Goal: Transaction & Acquisition: Purchase product/service

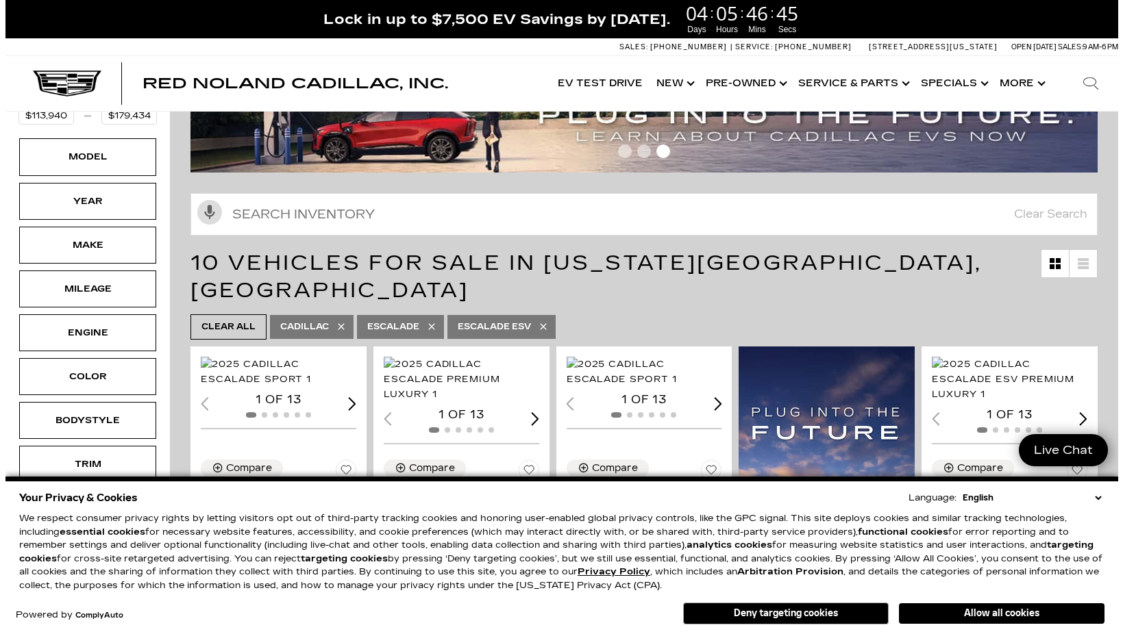
scroll to position [137, 0]
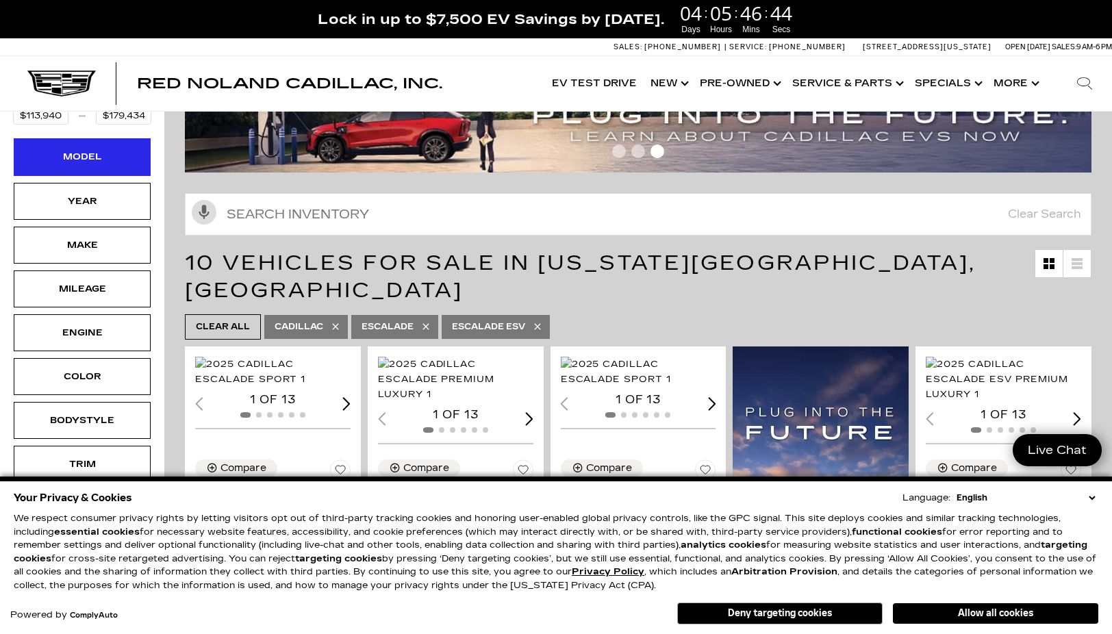
click at [124, 145] on div "Model" at bounding box center [82, 156] width 137 height 37
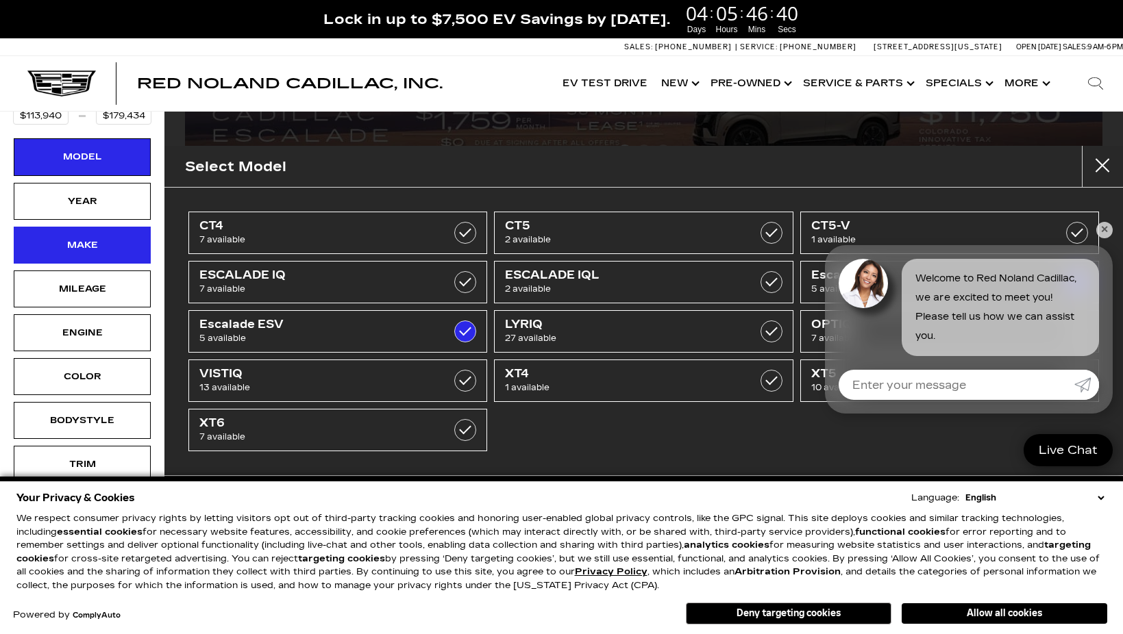
click at [103, 227] on div "Make" at bounding box center [82, 245] width 137 height 37
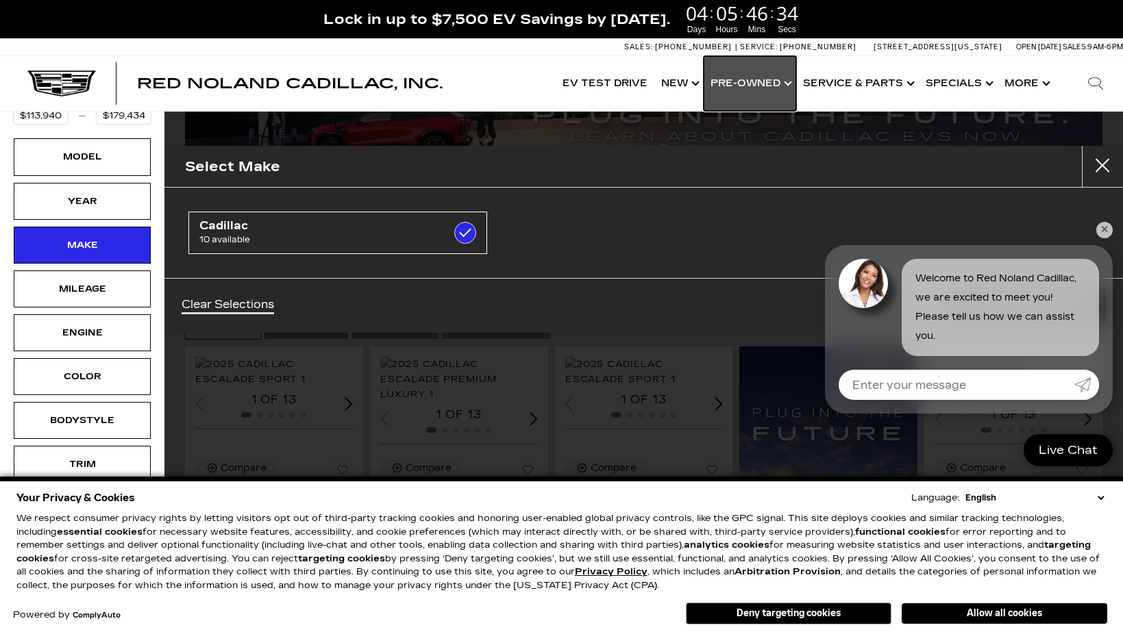
click at [750, 82] on link "Show Pre-Owned" at bounding box center [750, 83] width 92 height 55
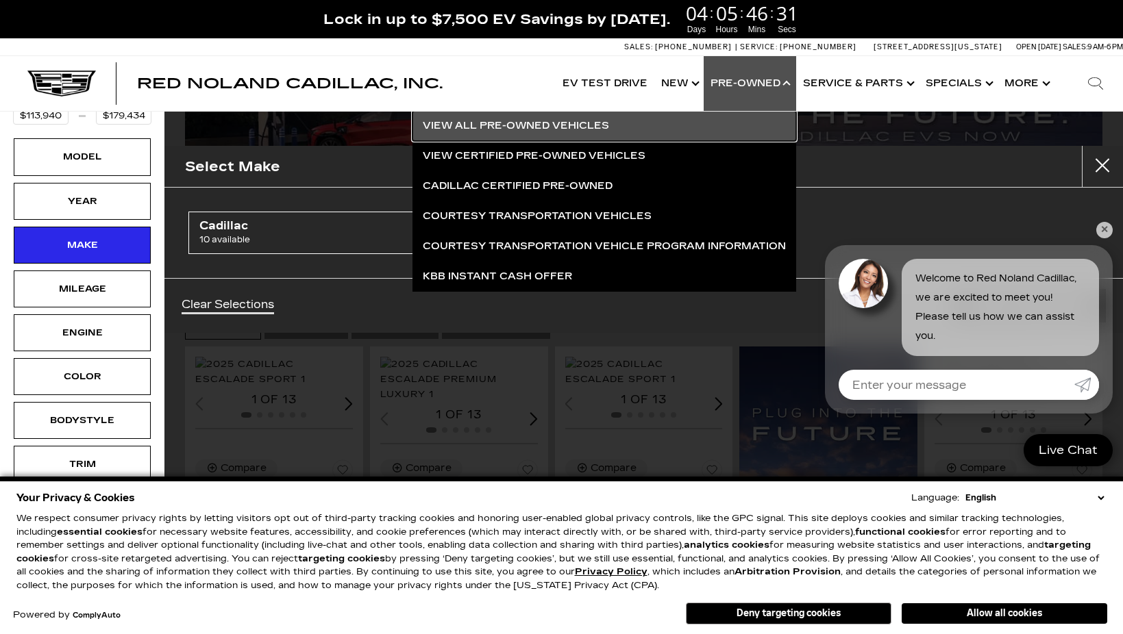
click at [582, 125] on link "View All Pre-Owned Vehicles" at bounding box center [604, 126] width 384 height 30
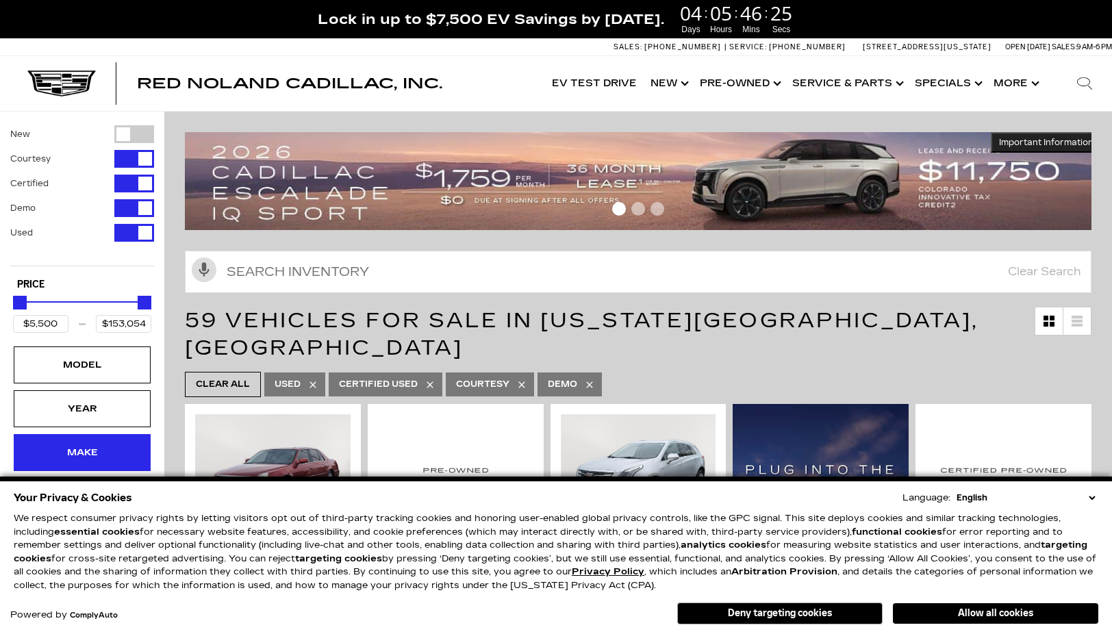
click at [92, 445] on div "Make" at bounding box center [82, 452] width 69 height 15
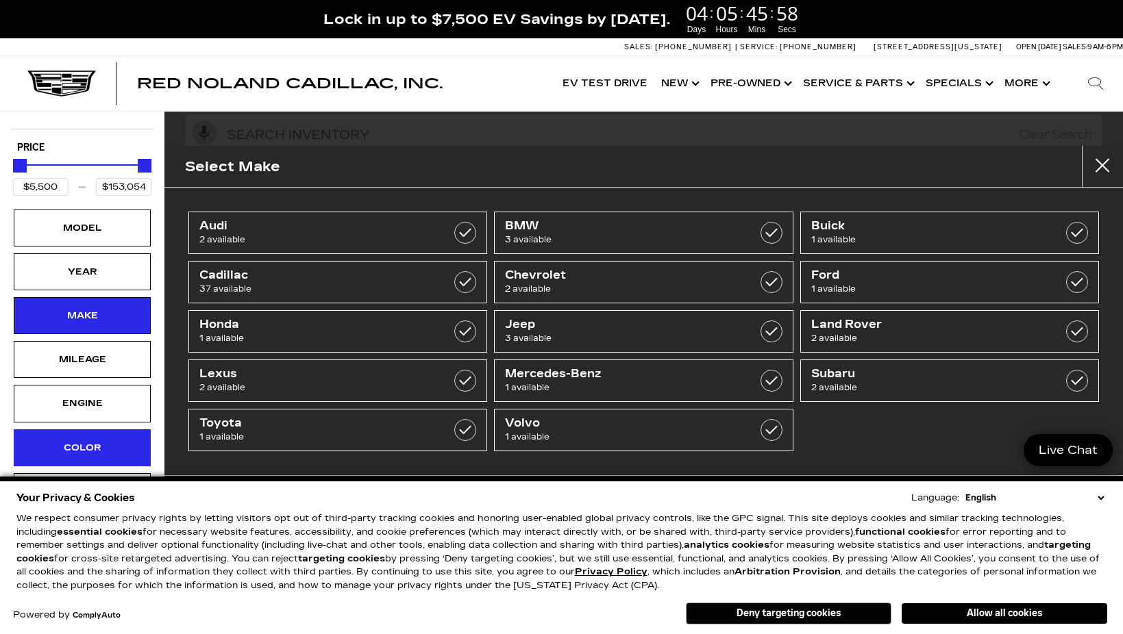
click at [98, 443] on div "Color" at bounding box center [82, 447] width 69 height 15
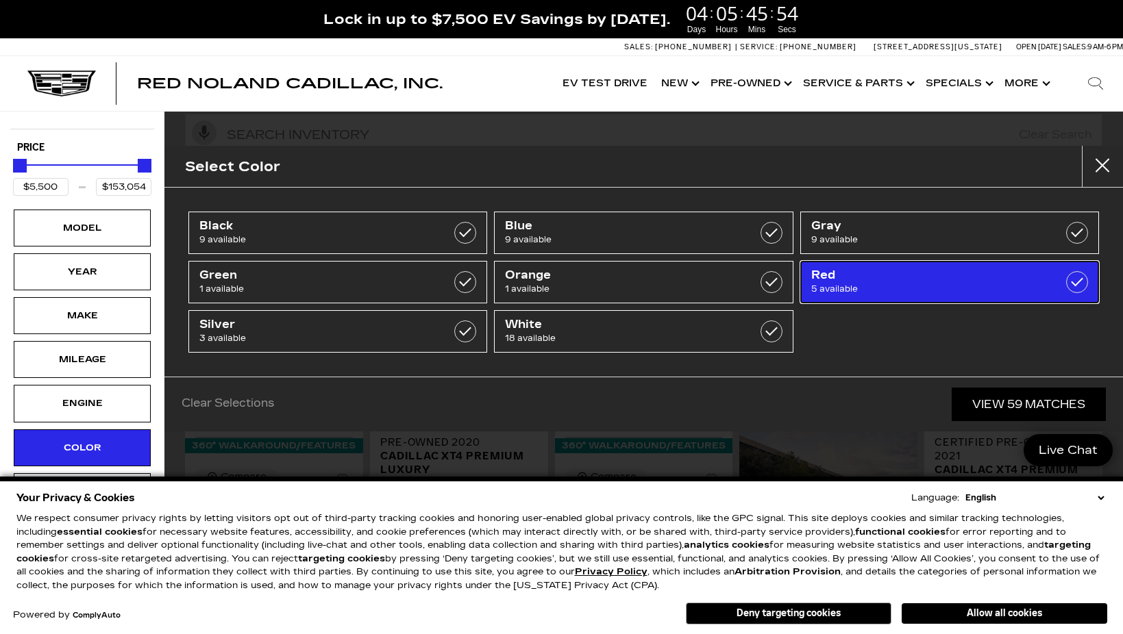
click at [864, 286] on span "5 available" at bounding box center [929, 289] width 236 height 14
type input "$14,500"
type input "$92,689"
checkbox input "true"
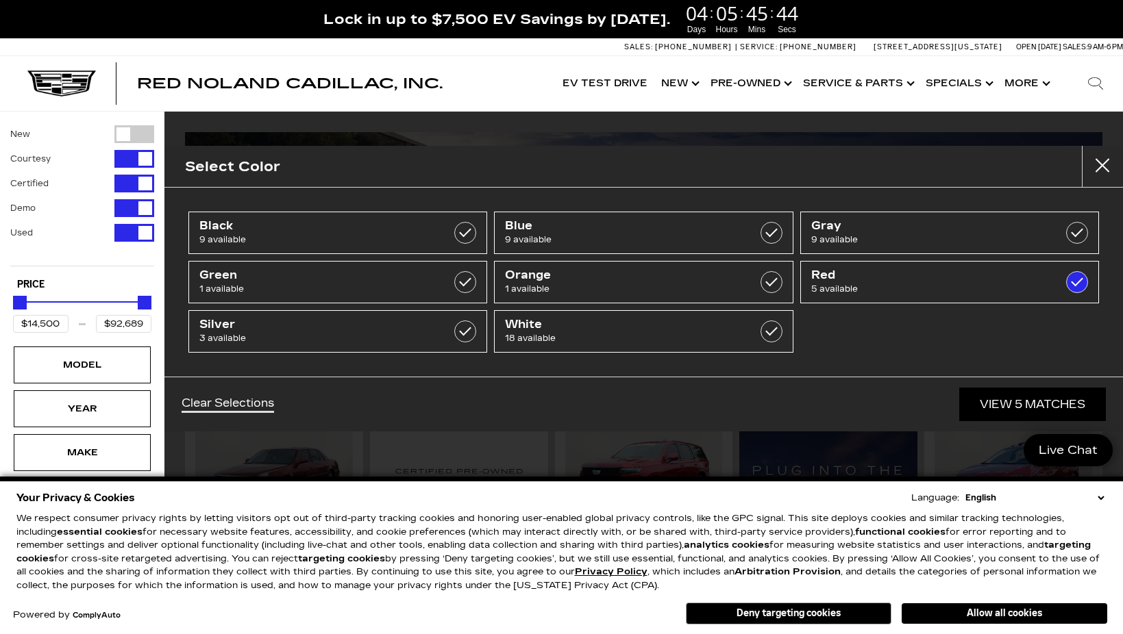
click at [524, 416] on div "Clear Selections View 5 Matches" at bounding box center [643, 404] width 958 height 55
click at [966, 614] on button "Allow all cookies" at bounding box center [1005, 614] width 206 height 21
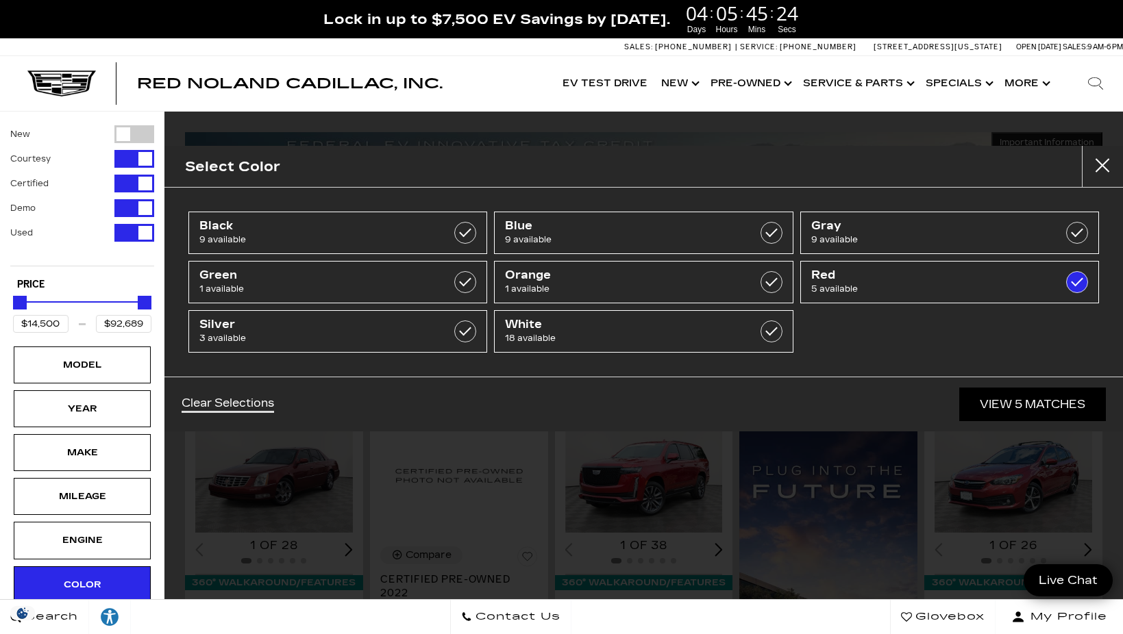
click at [331, 407] on div "Clear Selections View 5 Matches" at bounding box center [643, 404] width 958 height 55
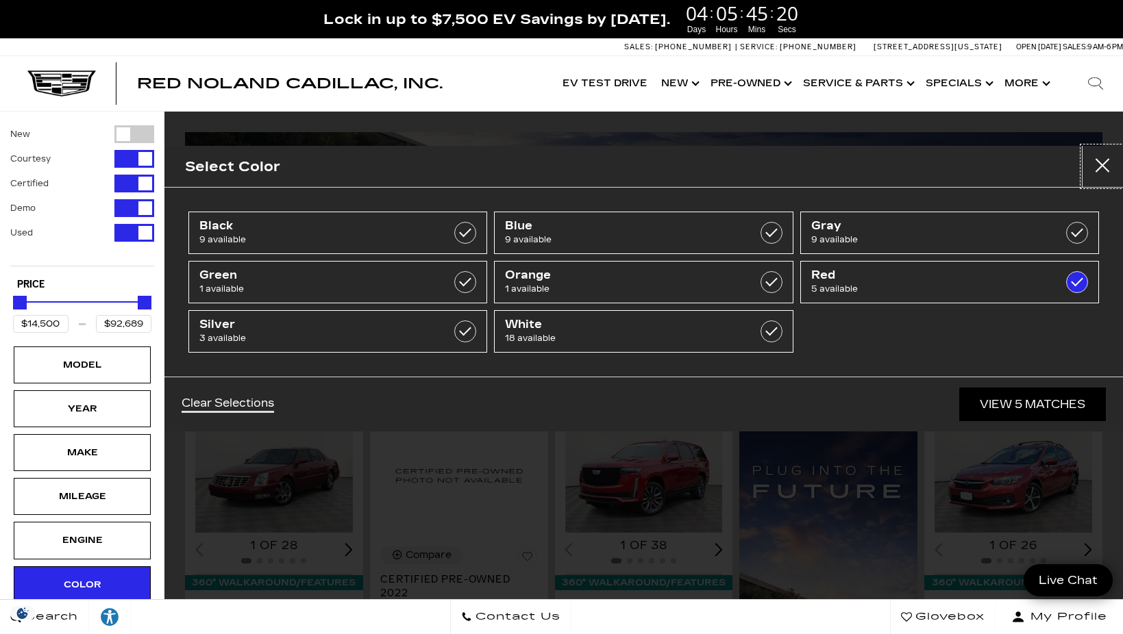
click at [1106, 169] on button "Close" at bounding box center [1102, 166] width 41 height 41
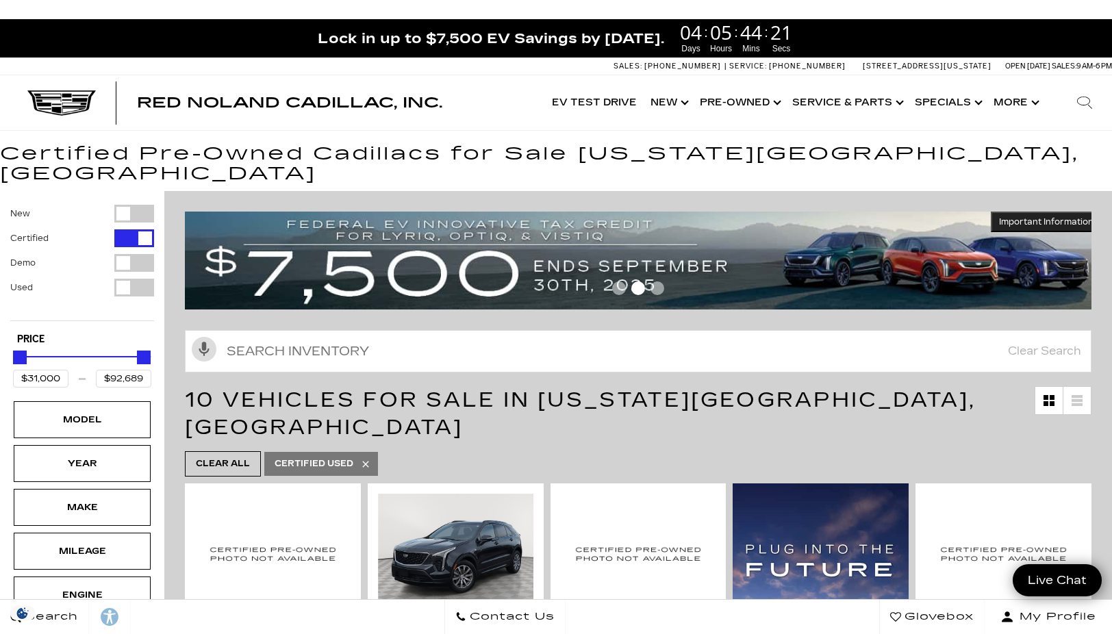
click at [130, 279] on div "Filter by Vehicle Type" at bounding box center [134, 288] width 40 height 18
click at [128, 279] on div "Filter by Vehicle Type" at bounding box center [134, 288] width 40 height 18
type input "$31,000"
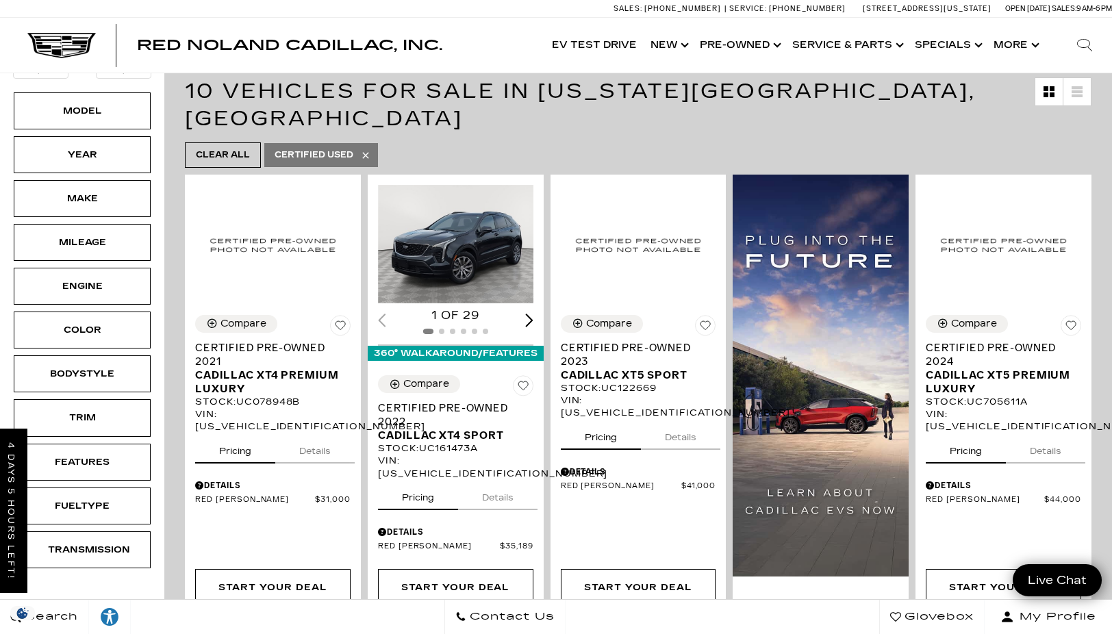
scroll to position [274, 0]
